Goal: Task Accomplishment & Management: Manage account settings

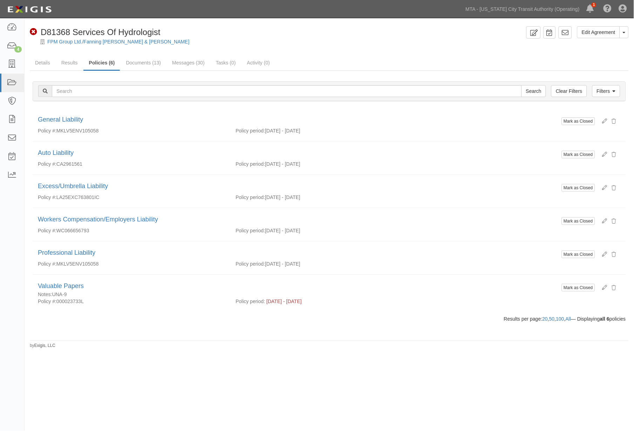
click at [261, 405] on div "Edit Agreement Toggle Agreement Dropdown View Audit Trail Archive Agreement Sen…" at bounding box center [317, 215] width 634 height 388
click at [11, 82] on icon at bounding box center [12, 83] width 10 height 8
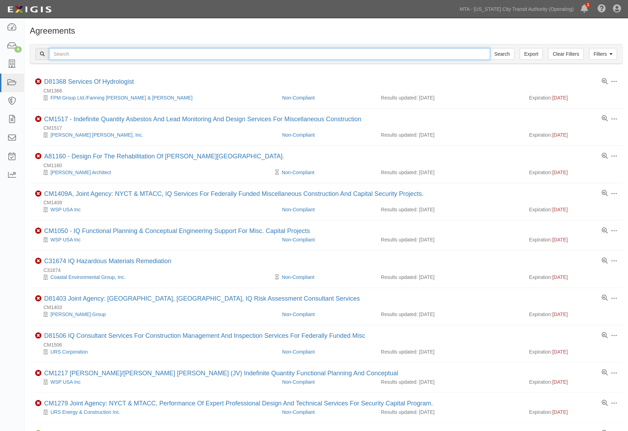
click at [76, 58] on input "text" at bounding box center [269, 54] width 441 height 12
type input "Restani"
click at [490, 48] on input "Search" at bounding box center [502, 54] width 25 height 12
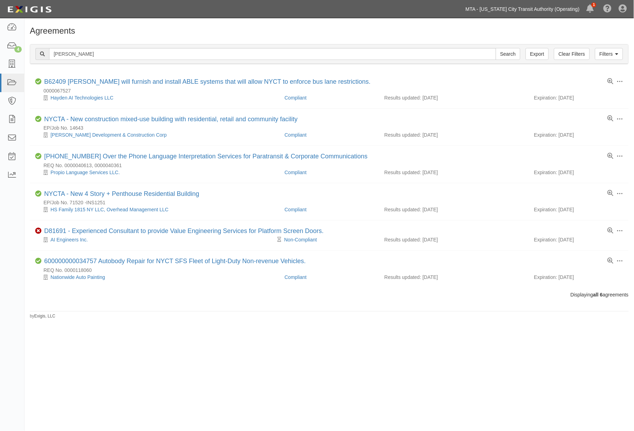
click at [516, 15] on link "MTA - [US_STATE] City Transit Authority (Operating)" at bounding box center [522, 9] width 121 height 14
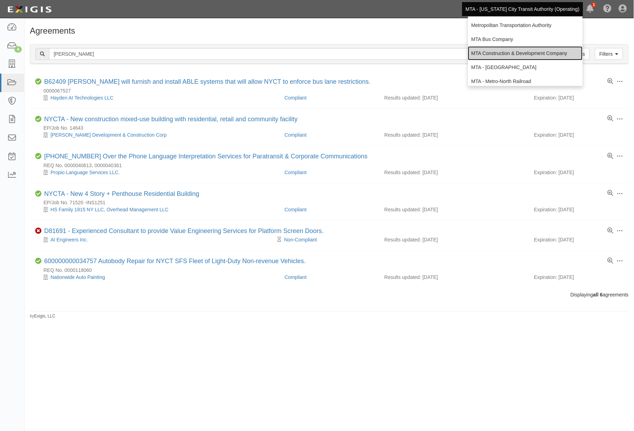
click at [501, 50] on link "MTA Construction & Development Company" at bounding box center [525, 53] width 115 height 14
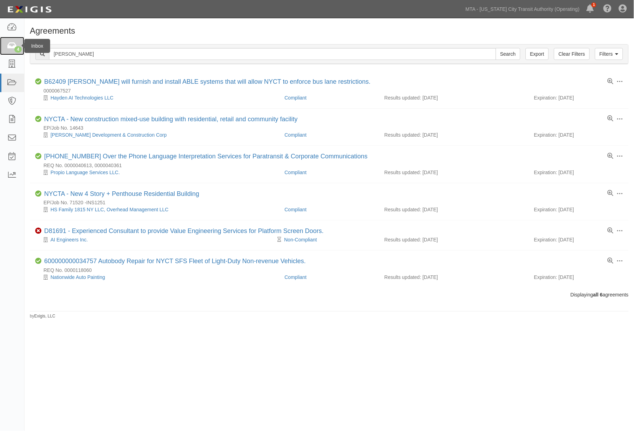
click at [13, 46] on icon at bounding box center [12, 46] width 10 height 8
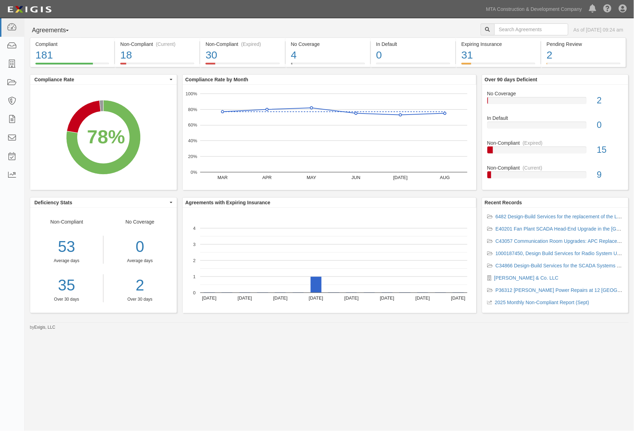
click at [136, 367] on div "Agreements Parties Agreements Coverages As of Sep 12, 2025 09:24 am Compliant 1…" at bounding box center [317, 212] width 634 height 388
click at [9, 81] on icon at bounding box center [12, 83] width 10 height 8
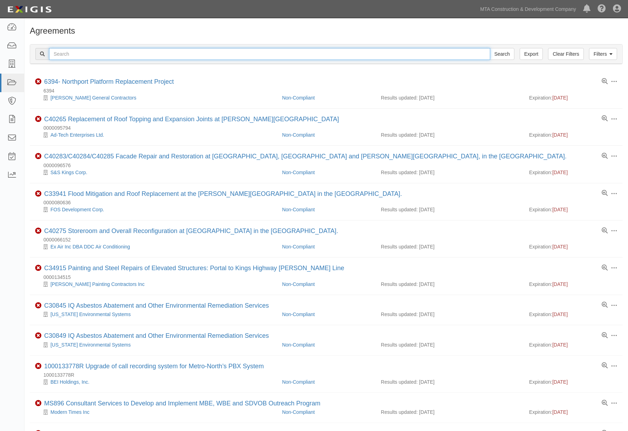
click at [74, 49] on input "text" at bounding box center [269, 54] width 441 height 12
type input "[PERSON_NAME]"
click at [490, 48] on input "Search" at bounding box center [502, 54] width 25 height 12
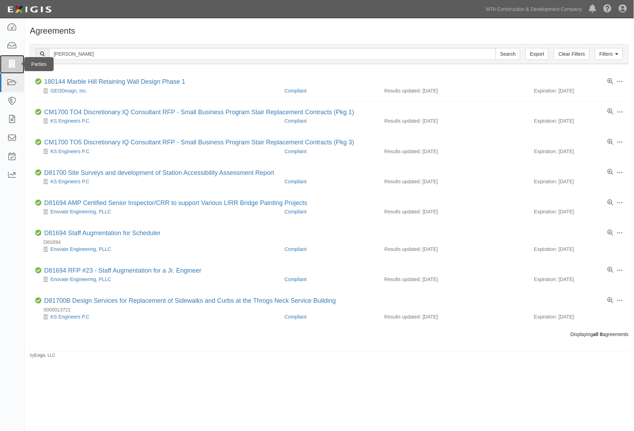
click at [8, 66] on icon at bounding box center [12, 64] width 10 height 8
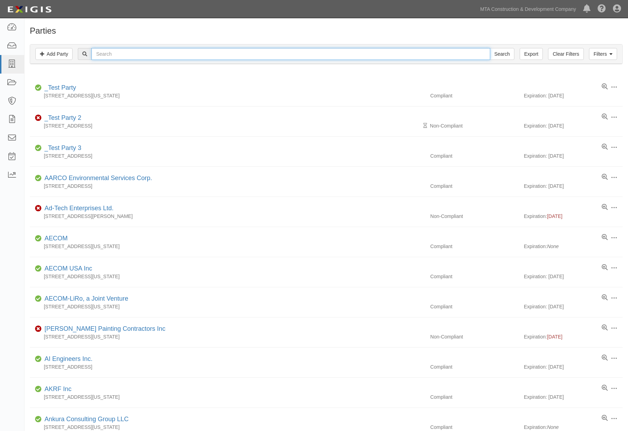
click at [102, 55] on input "text" at bounding box center [291, 54] width 399 height 12
type input "[PERSON_NAME]"
click at [490, 48] on input "Search" at bounding box center [502, 54] width 25 height 12
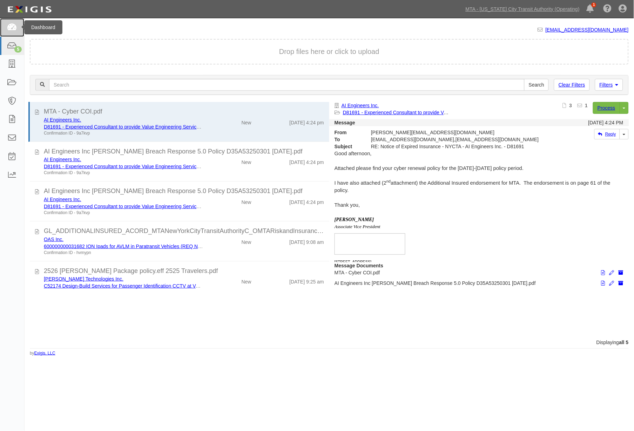
click at [7, 23] on icon at bounding box center [12, 27] width 10 height 8
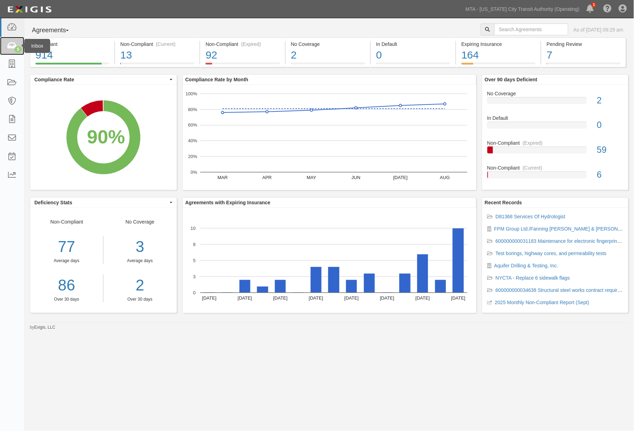
click at [15, 47] on icon at bounding box center [12, 46] width 10 height 8
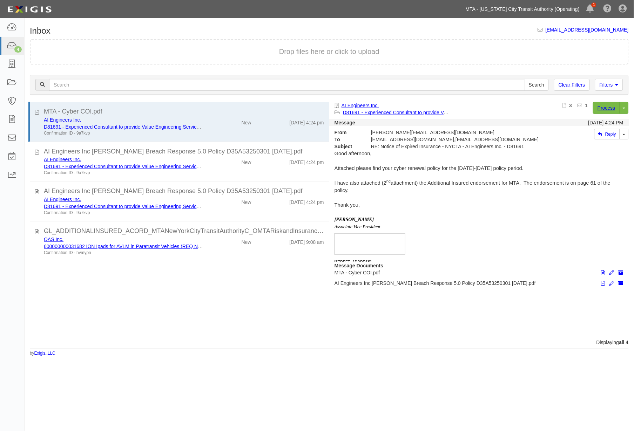
click at [543, 7] on link "MTA - [US_STATE] City Transit Authority (Operating)" at bounding box center [522, 9] width 121 height 14
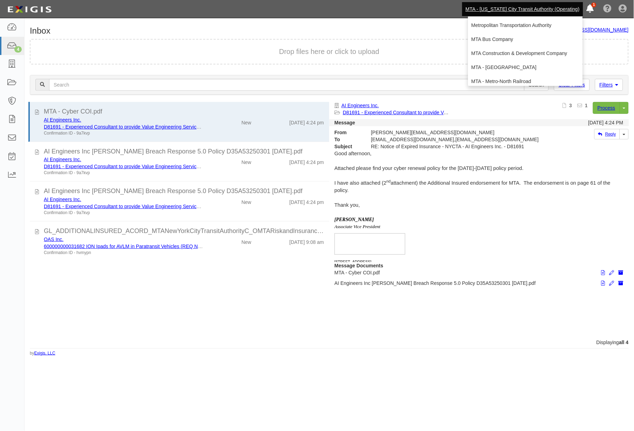
click at [593, 5] on icon at bounding box center [590, 9] width 7 height 8
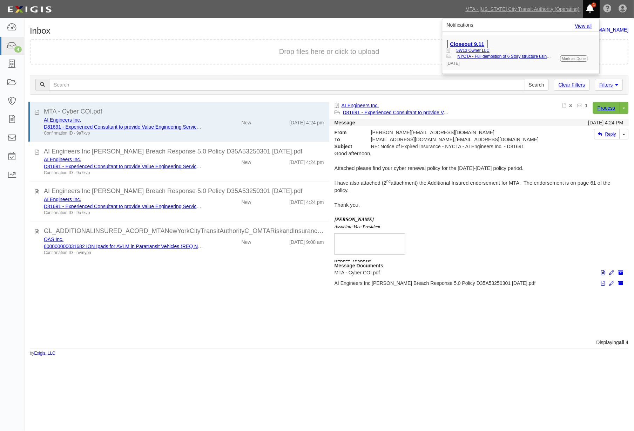
click at [468, 46] on link "Closeout 9.11" at bounding box center [467, 44] width 41 height 13
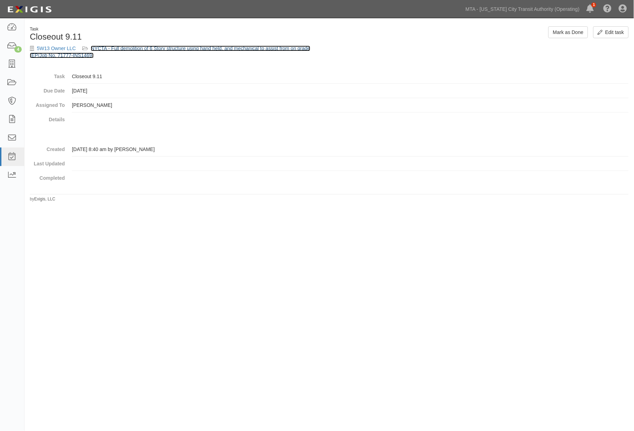
click at [137, 48] on link "NYCTA - Full demolition of 6 Story structure using hand held, and mechanical to…" at bounding box center [170, 52] width 281 height 13
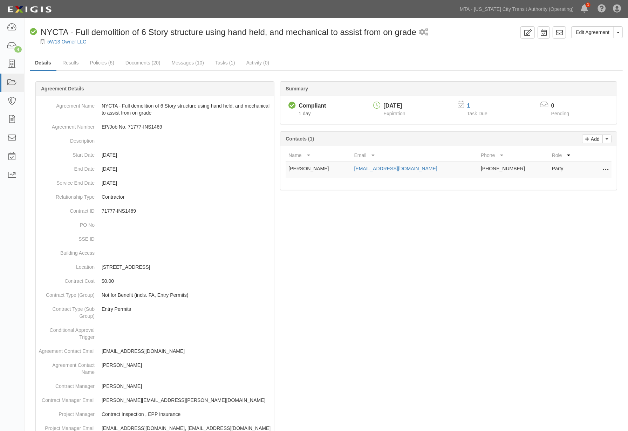
click at [179, 64] on link "Messages (10)" at bounding box center [187, 63] width 43 height 14
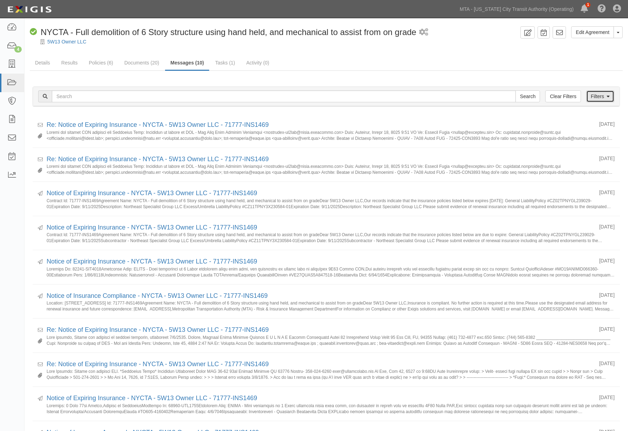
click at [597, 93] on link "Filters" at bounding box center [601, 96] width 28 height 12
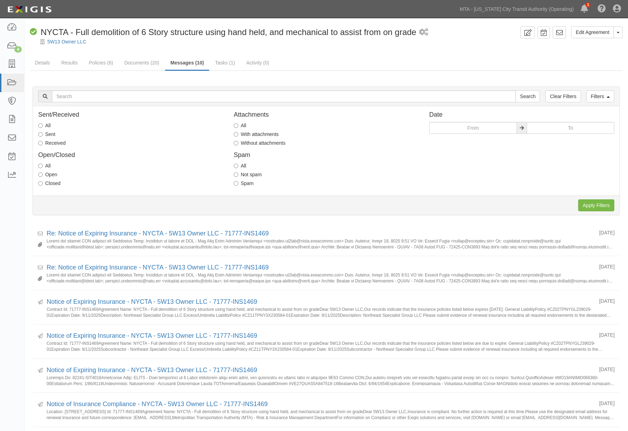
click at [58, 143] on label "Received" at bounding box center [51, 143] width 27 height 7
click at [43, 143] on input "Received" at bounding box center [40, 143] width 5 height 5
radio input "true"
click at [585, 205] on input "Apply Filters" at bounding box center [597, 206] width 36 height 12
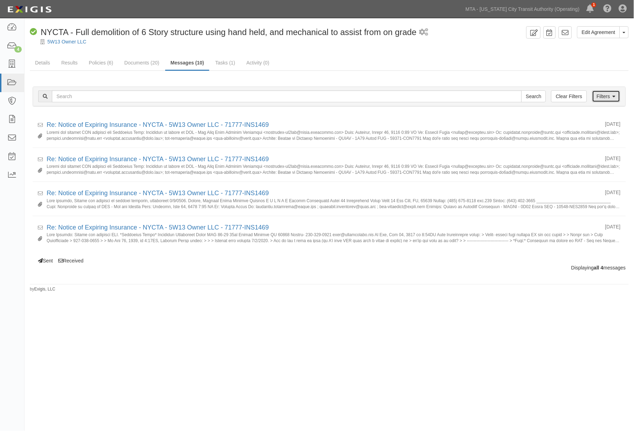
click at [607, 94] on link "Filters" at bounding box center [606, 96] width 28 height 12
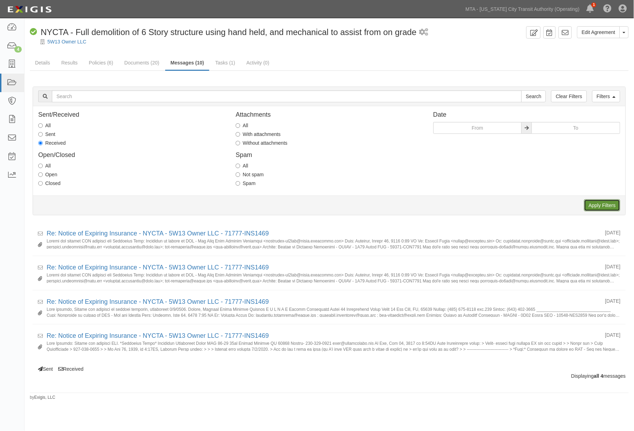
click at [605, 207] on input "Apply Filters" at bounding box center [602, 206] width 36 height 12
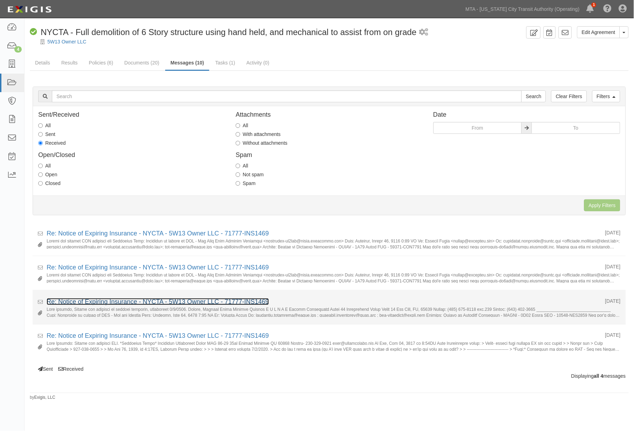
click at [135, 301] on link "Re: Notice of Expiring Insurance - NYCTA - 5W13 Owner LLC - 71777-INS1469" at bounding box center [158, 301] width 222 height 7
click at [100, 302] on link "Re: Notice of Expiring Insurance - NYCTA - 5W13 Owner LLC - 71777-INS1469" at bounding box center [158, 301] width 222 height 7
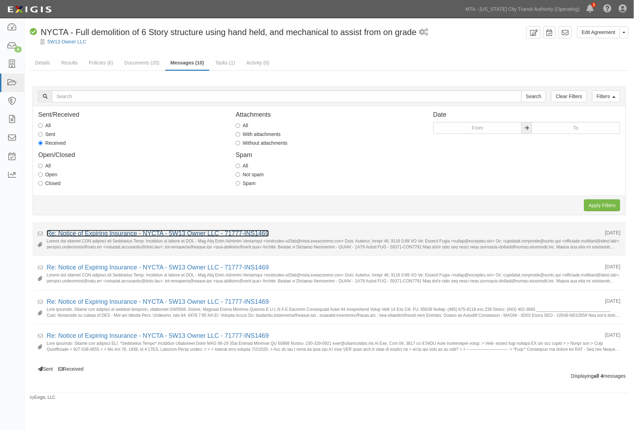
click at [89, 233] on link "Re: Notice of Expiring Insurance - NYCTA - 5W13 Owner LLC - 71777-INS1469" at bounding box center [158, 233] width 222 height 7
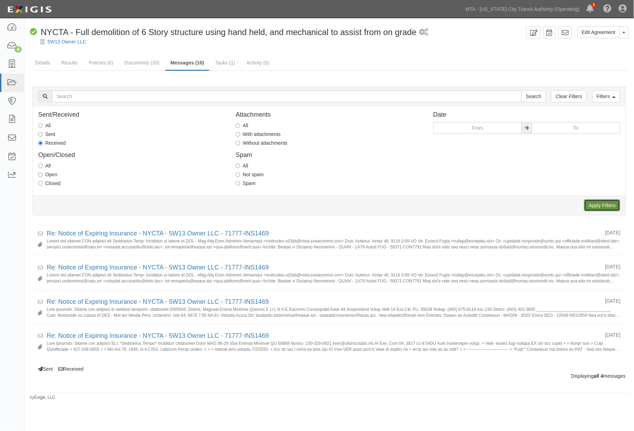
click at [593, 207] on input "Apply Filters" at bounding box center [602, 206] width 36 height 12
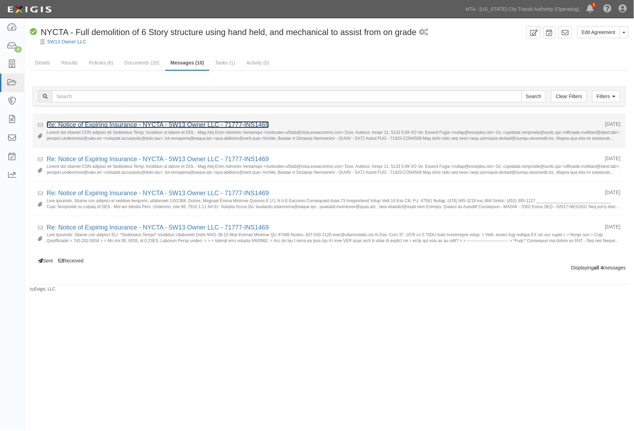
click at [102, 124] on link "Re: Notice of Expiring Insurance - NYCTA - 5W13 Owner LLC - 71777-INS1469" at bounding box center [158, 124] width 222 height 7
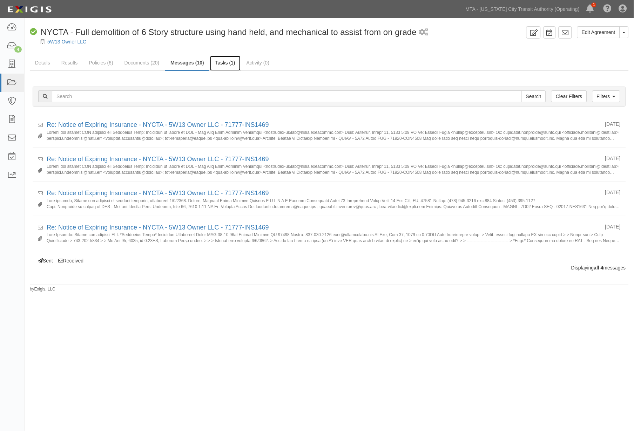
click at [227, 64] on link "Tasks (1)" at bounding box center [225, 63] width 31 height 15
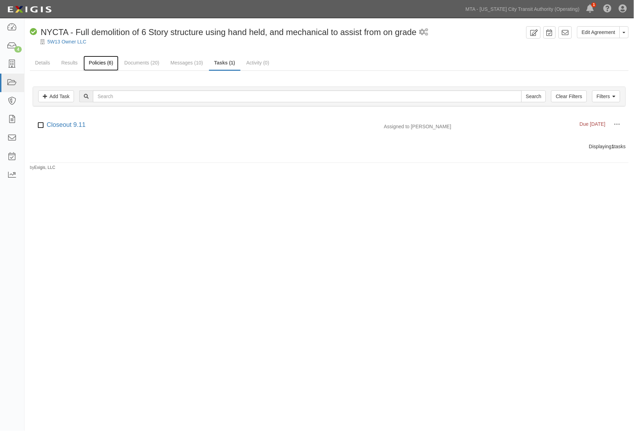
click at [101, 61] on link "Policies (6)" at bounding box center [100, 63] width 35 height 15
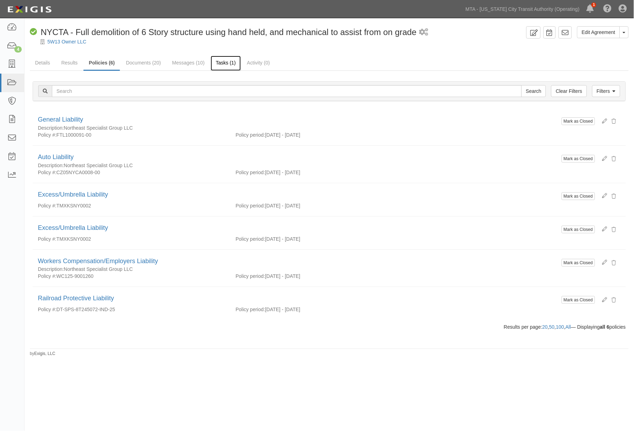
click at [225, 63] on link "Tasks (1)" at bounding box center [226, 63] width 31 height 15
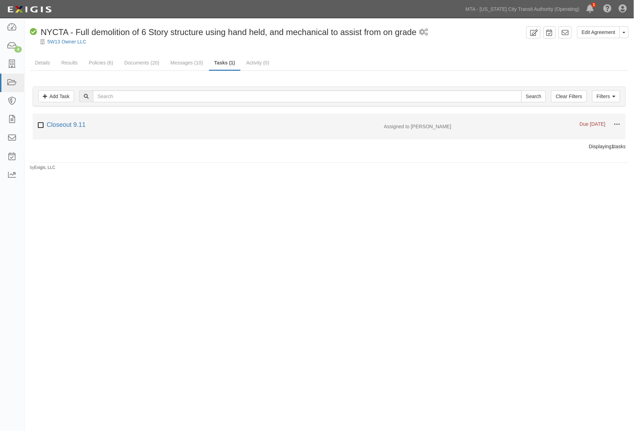
click at [619, 124] on span at bounding box center [617, 124] width 6 height 6
click at [569, 136] on button "Mark as done" at bounding box center [584, 137] width 55 height 14
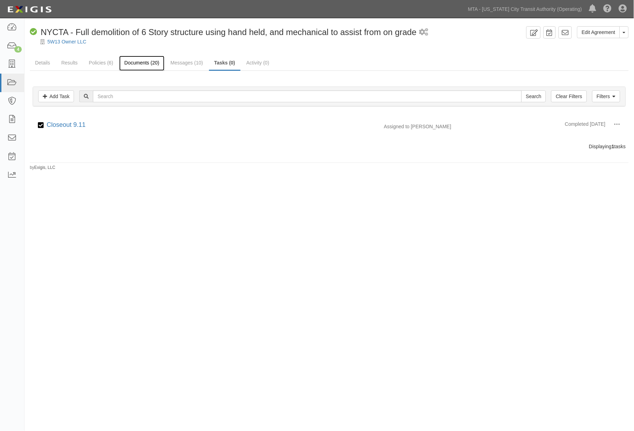
click at [134, 61] on link "Documents (20)" at bounding box center [142, 63] width 46 height 15
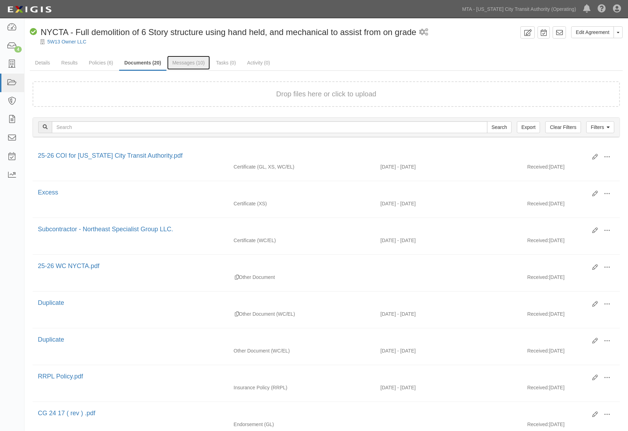
click at [180, 61] on link "Messages (10)" at bounding box center [188, 63] width 43 height 14
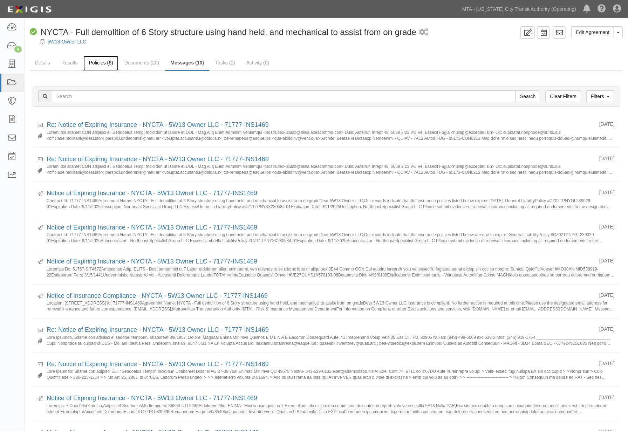
click at [99, 62] on link "Policies (6)" at bounding box center [100, 63] width 35 height 15
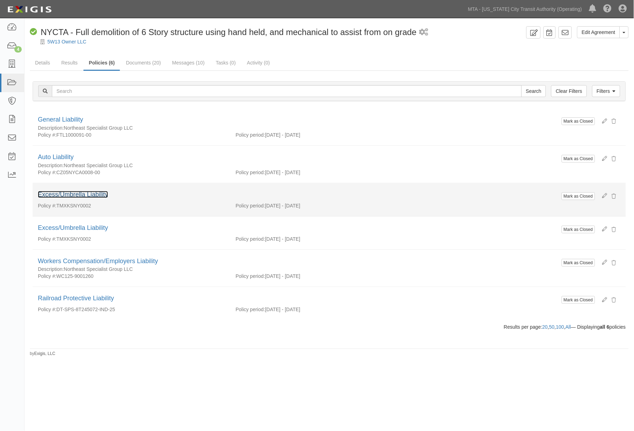
click at [83, 194] on link "Excess/Umbrella Liability" at bounding box center [73, 194] width 70 height 7
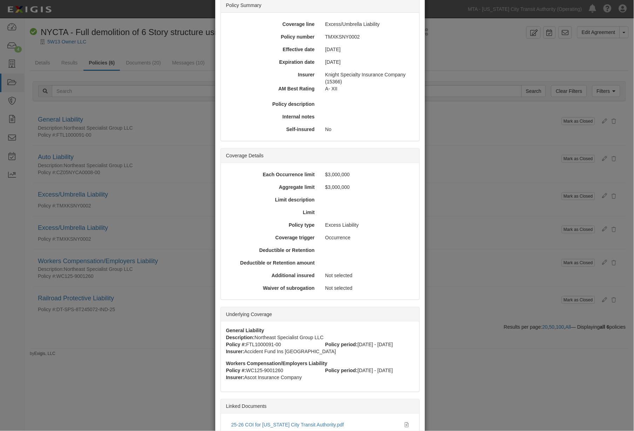
scroll to position [112, 0]
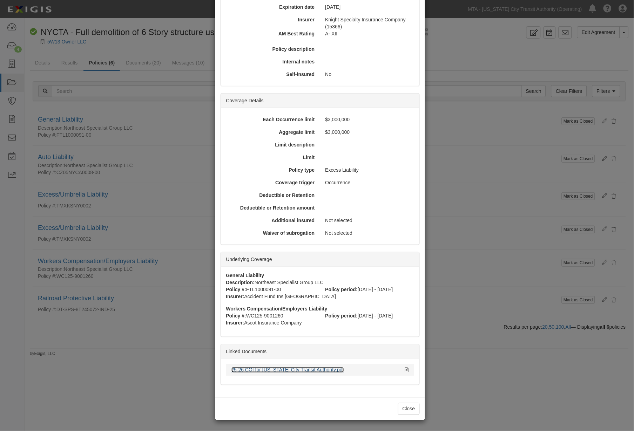
click at [269, 369] on link "25-26 COI for New York City Transit Authority.pdf" at bounding box center [287, 370] width 113 height 6
click at [546, 275] on div "× View Policy Mark as Closed Edit Policy Toggle Dropdown Delete Policy Policy S…" at bounding box center [317, 215] width 634 height 431
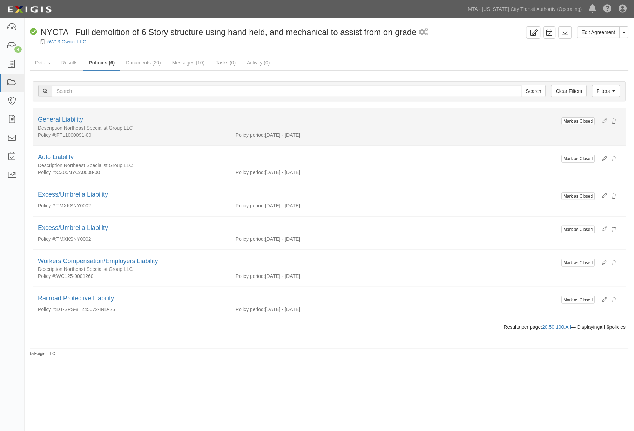
drag, startPoint x: 142, startPoint y: 126, endPoint x: 66, endPoint y: 126, distance: 76.8
click at [66, 126] on div "Description: Northeast Specialist Group LLC" at bounding box center [299, 127] width 522 height 7
copy div "Northeast Specialist Group LLC"
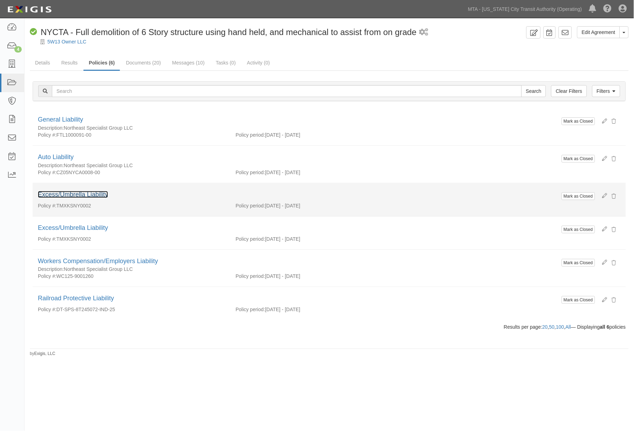
click at [86, 194] on link "Excess/Umbrella Liability" at bounding box center [73, 194] width 70 height 7
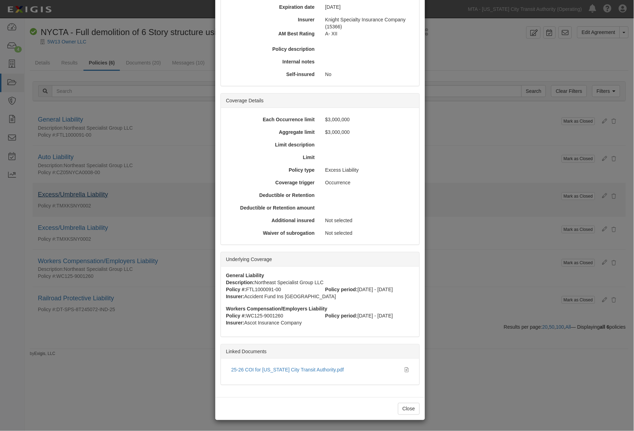
scroll to position [0, 0]
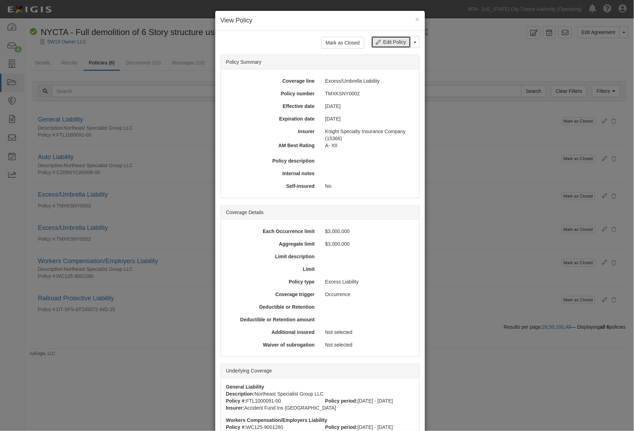
click at [380, 41] on link "Edit Policy" at bounding box center [390, 42] width 39 height 12
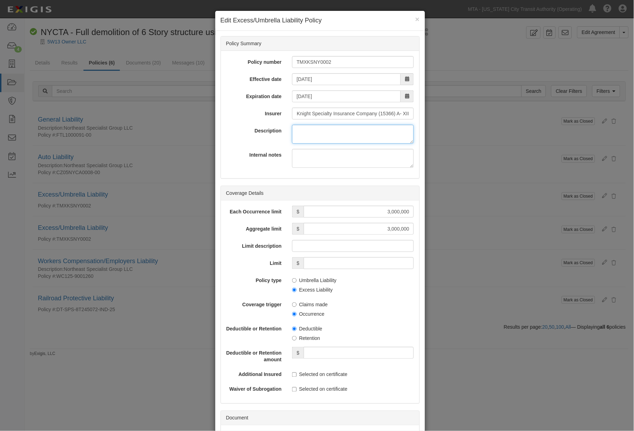
paste textarea "Northeast Specialist Group LLC"
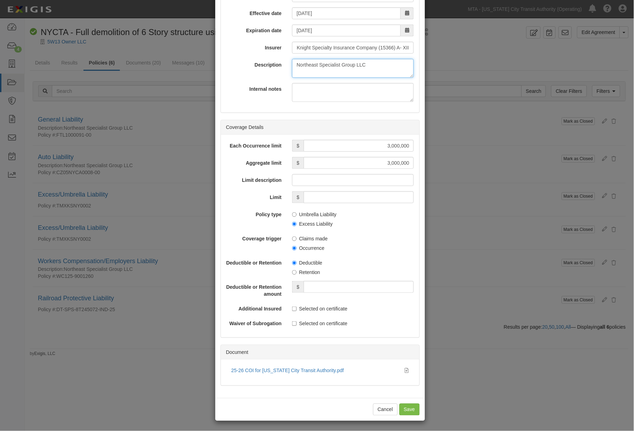
scroll to position [67, 0]
type textarea "Northeast Specialist Group LLC"
click at [401, 409] on input "Save" at bounding box center [409, 409] width 20 height 12
type input "3000000"
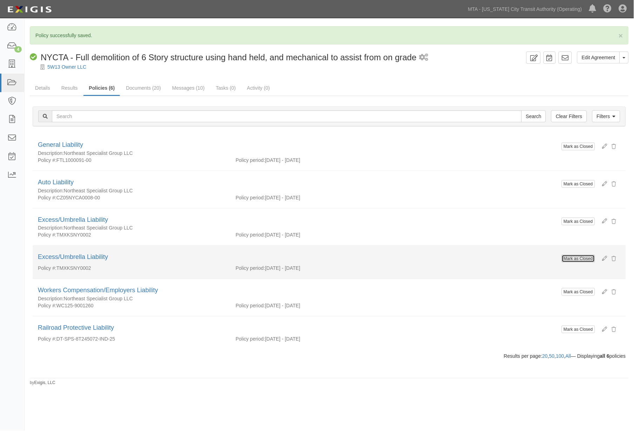
click at [572, 258] on button "Mark as Closed" at bounding box center [578, 259] width 33 height 8
